Goal: Information Seeking & Learning: Learn about a topic

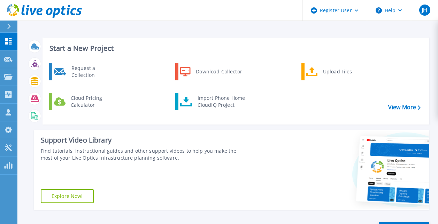
click at [13, 27] on div at bounding box center [11, 27] width 11 height 12
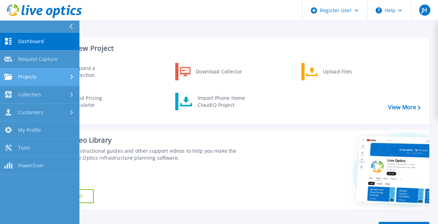
click at [74, 75] on div at bounding box center [72, 77] width 6 height 6
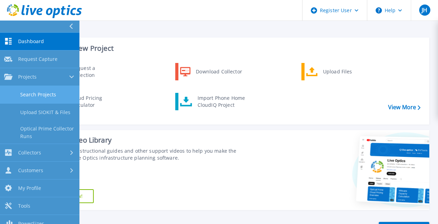
click at [65, 94] on link "Search Projects" at bounding box center [39, 95] width 79 height 18
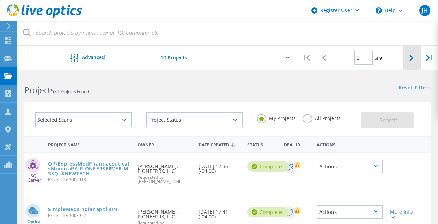
click at [412, 50] on div at bounding box center [411, 58] width 17 height 25
type input "2"
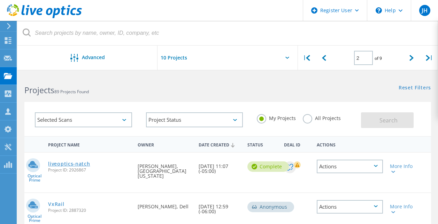
click at [75, 167] on link "liveoptics-natch" at bounding box center [69, 164] width 42 height 5
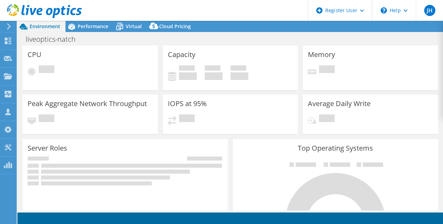
select select "USEast"
select select "USD"
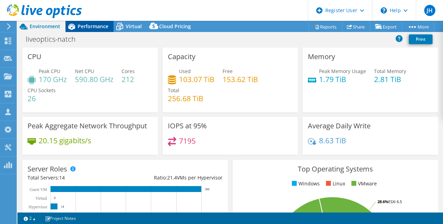
click at [86, 25] on span "Performance" at bounding box center [93, 26] width 31 height 7
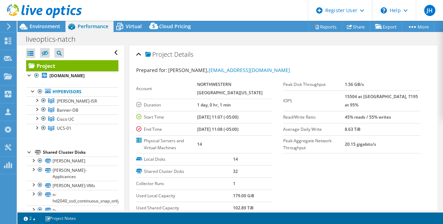
scroll to position [5, 0]
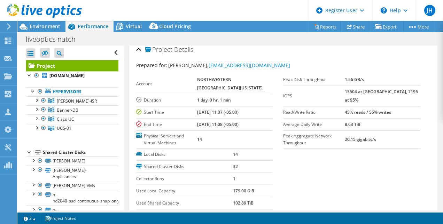
click at [45, 20] on div at bounding box center [41, 11] width 82 height 23
click at [52, 28] on span "Environment" at bounding box center [45, 26] width 31 height 7
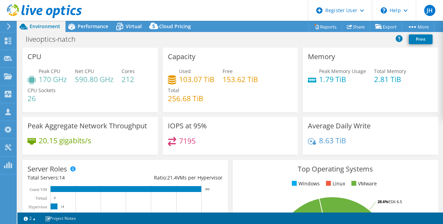
click at [77, 106] on div "Peak CPU 170 GHz Net CPU 590.80 GHz Cores 212 CPU Sockets 26" at bounding box center [90, 89] width 125 height 42
click at [93, 25] on span "Performance" at bounding box center [93, 26] width 31 height 7
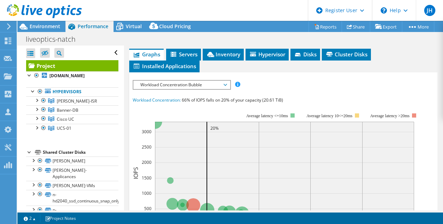
scroll to position [197, 0]
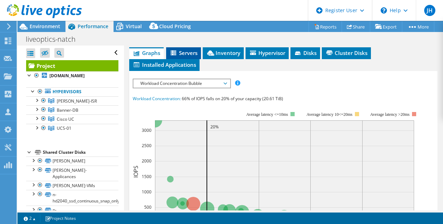
click at [177, 56] on li "Servers" at bounding box center [183, 53] width 35 height 12
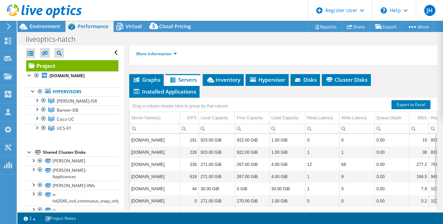
scroll to position [170, 0]
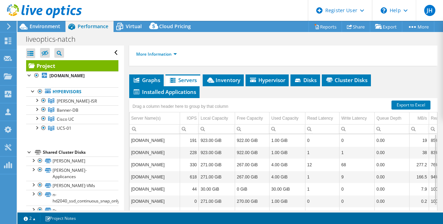
click at [435, 137] on div "Project Details Prepared for: Jorge Rodriguez, rodriguezja@nsula.edu Account NO…" at bounding box center [283, 68] width 319 height 385
click at [213, 79] on icon at bounding box center [210, 80] width 7 height 5
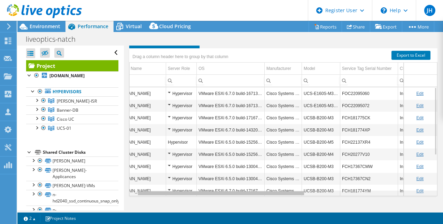
scroll to position [0, 0]
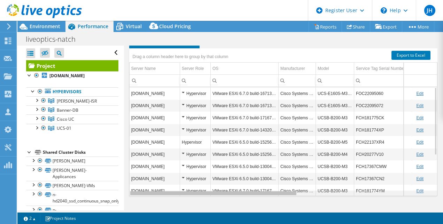
drag, startPoint x: 281, startPoint y: 194, endPoint x: 173, endPoint y: 191, distance: 107.4
click at [173, 191] on body "JH Dell User Jordan Harper Jordan.Harper@dell.com Dell My Profile Log Out \n He…" at bounding box center [221, 112] width 443 height 224
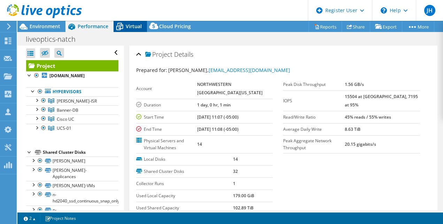
drag, startPoint x: 125, startPoint y: 26, endPoint x: 121, endPoint y: 29, distance: 4.7
click at [121, 29] on icon at bounding box center [119, 27] width 7 height 6
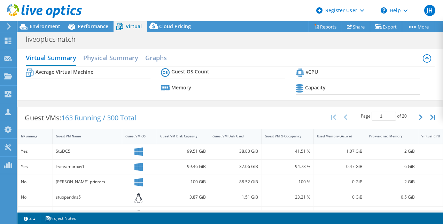
click at [121, 29] on icon at bounding box center [119, 27] width 7 height 6
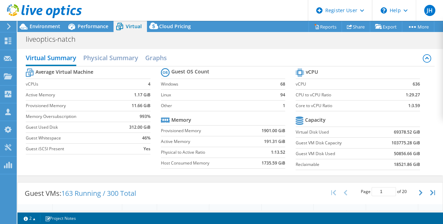
click at [34, 22] on div at bounding box center [41, 11] width 82 height 23
click at [41, 25] on span "Environment" at bounding box center [45, 26] width 31 height 7
